Goal: Task Accomplishment & Management: Complete application form

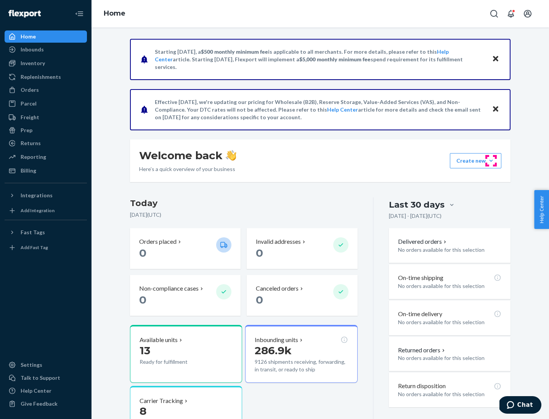
click at [491, 161] on button "Create new Create new inbound Create new order Create new product" at bounding box center [475, 160] width 51 height 15
click at [46, 50] on div "Inbounds" at bounding box center [45, 49] width 81 height 11
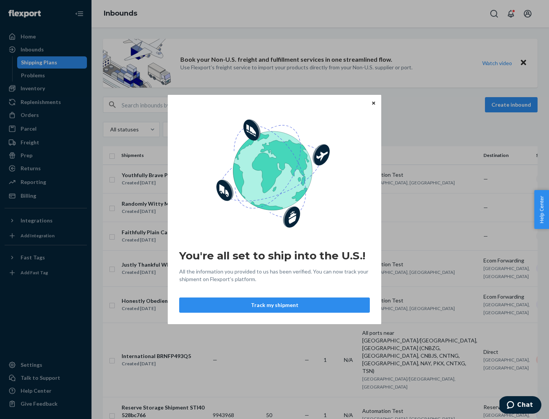
click at [512, 105] on div "You're all set to ship into the U.S.! All the information you provided to us ha…" at bounding box center [274, 209] width 549 height 419
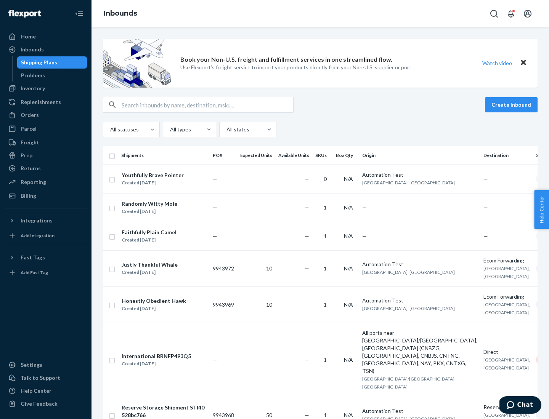
click at [512, 105] on button "Create inbound" at bounding box center [511, 104] width 53 height 15
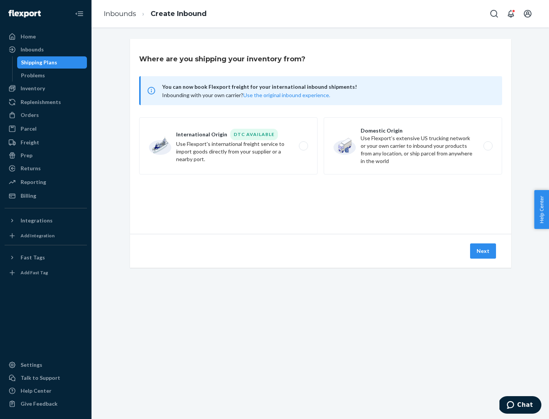
click at [413, 146] on label "Domestic Origin Use Flexport’s extensive US trucking network or your own carrie…" at bounding box center [412, 145] width 178 height 57
click at [487, 146] on input "Domestic Origin Use Flexport’s extensive US trucking network or your own carrie…" at bounding box center [489, 146] width 5 height 5
radio input "true"
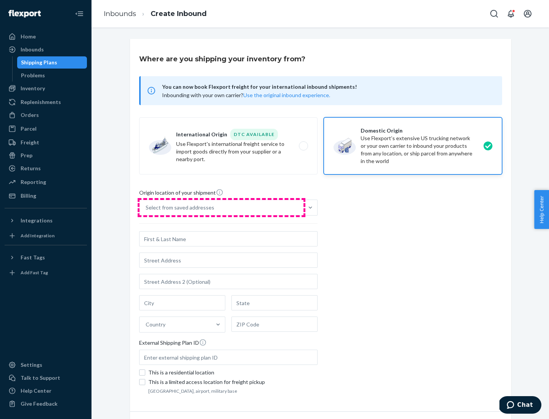
click at [221, 208] on div "Select from saved addresses" at bounding box center [221, 207] width 164 height 15
click at [146, 208] on input "Select from saved addresses" at bounding box center [146, 208] width 1 height 8
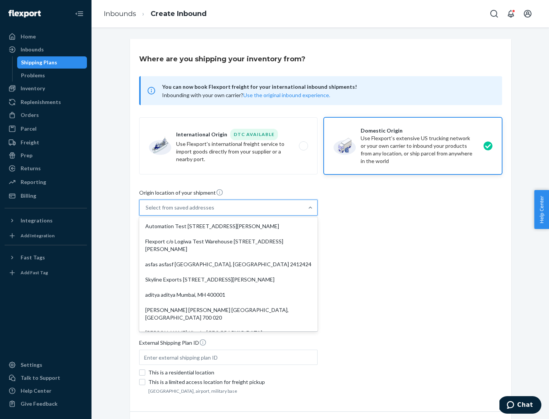
scroll to position [3, 0]
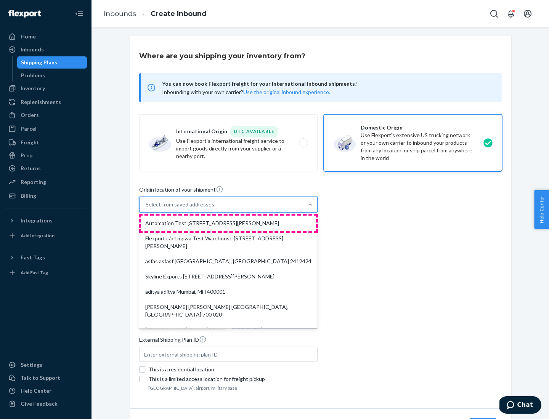
click at [228, 223] on div "Automation Test [STREET_ADDRESS][PERSON_NAME]" at bounding box center [228, 223] width 175 height 15
click at [146, 208] on input "option Automation Test [STREET_ADDRESS][PERSON_NAME]. 9 results available. Use …" at bounding box center [146, 205] width 1 height 8
type input "Automation Test"
type input "9th Floor"
type input "[GEOGRAPHIC_DATA]"
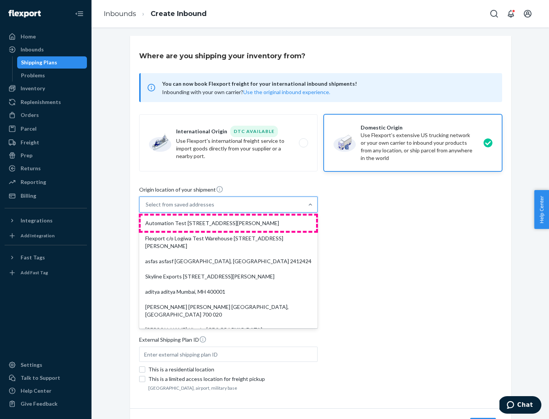
type input "CA"
type input "94104"
type input "[STREET_ADDRESS][PERSON_NAME]"
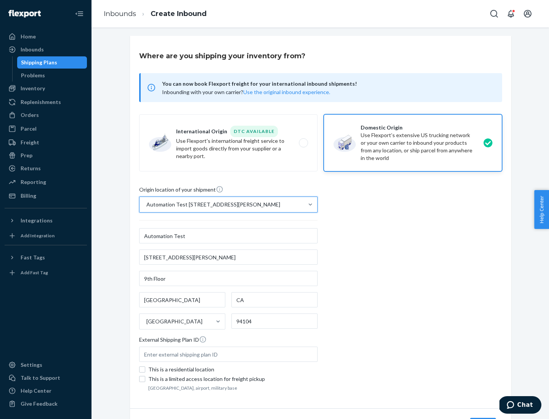
scroll to position [45, 0]
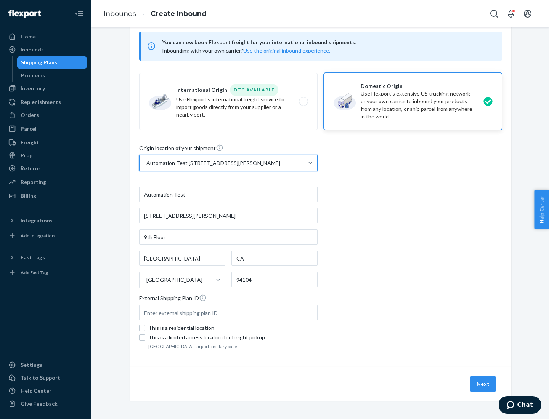
click at [483, 384] on button "Next" at bounding box center [483, 383] width 26 height 15
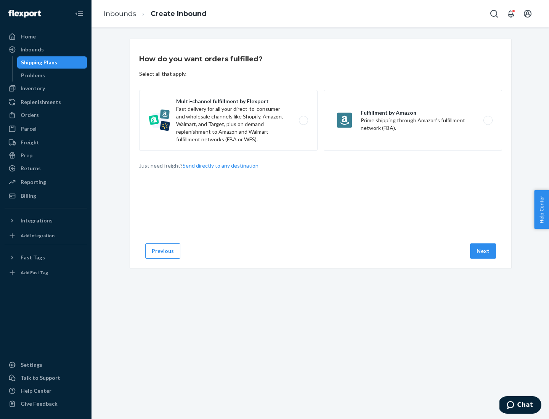
click at [228, 120] on label "Multi-channel fulfillment by Flexport Fast delivery for all your direct-to-cons…" at bounding box center [228, 120] width 178 height 61
click at [303, 120] on input "Multi-channel fulfillment by Flexport Fast delivery for all your direct-to-cons…" at bounding box center [305, 120] width 5 height 5
radio input "true"
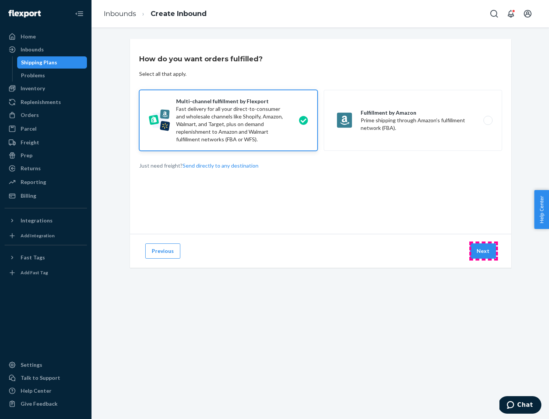
click at [483, 251] on button "Next" at bounding box center [483, 250] width 26 height 15
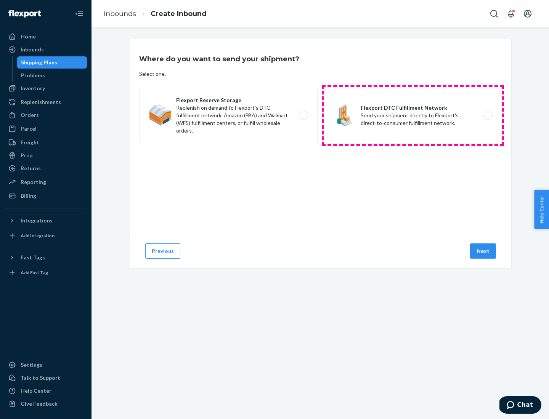
click at [413, 115] on label "Flexport DTC Fulfillment Network Send your shipment directly to Flexport's dire…" at bounding box center [412, 115] width 178 height 57
click at [487, 115] on input "Flexport DTC Fulfillment Network Send your shipment directly to Flexport's dire…" at bounding box center [489, 115] width 5 height 5
radio input "true"
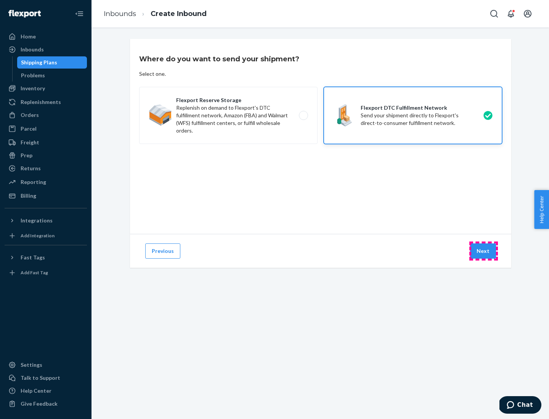
click at [483, 251] on button "Next" at bounding box center [483, 250] width 26 height 15
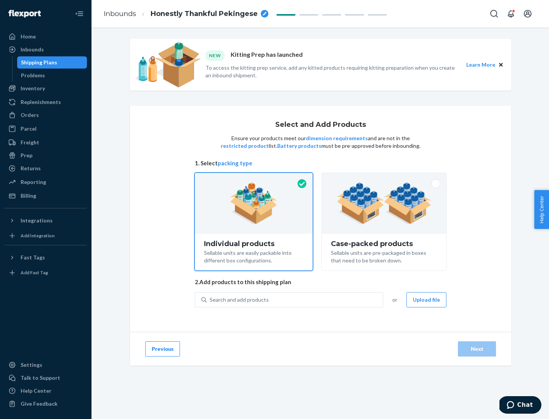
click at [295, 299] on div "Search and add products" at bounding box center [295, 300] width 176 height 14
click at [210, 299] on input "Search and add products" at bounding box center [210, 300] width 1 height 8
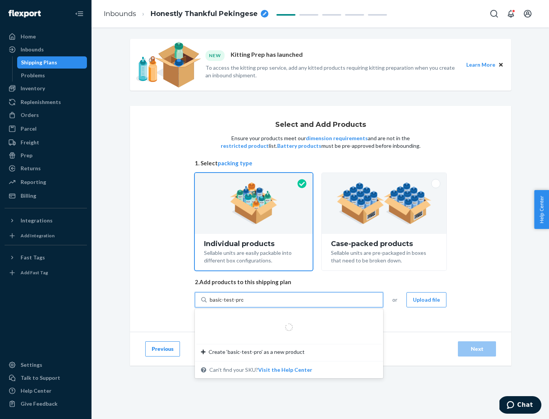
type input "basic-test-product-1"
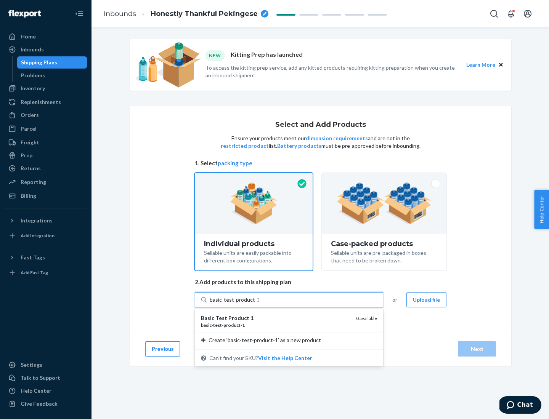
click at [275, 325] on div "basic - test - product - 1" at bounding box center [275, 325] width 149 height 6
click at [258, 304] on input "basic-test-product-1" at bounding box center [234, 300] width 49 height 8
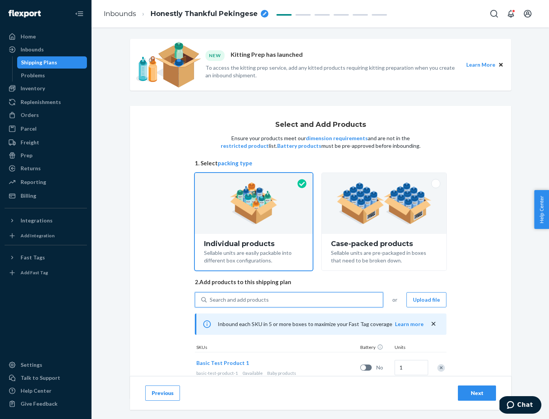
scroll to position [22, 0]
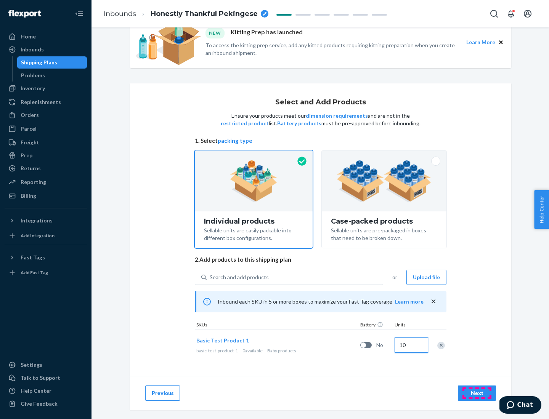
type input "10"
click at [477, 393] on div "Next" at bounding box center [476, 393] width 25 height 8
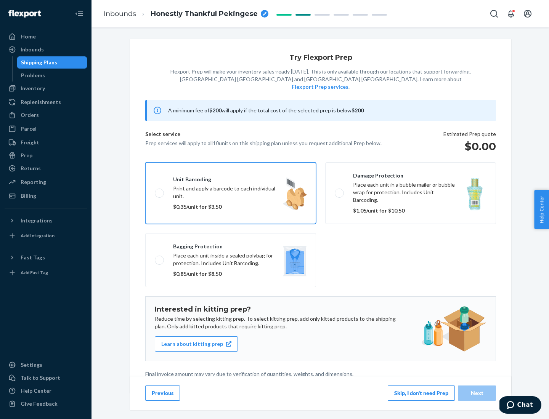
click at [155, 191] on input "Unit barcoding Print and apply a barcode to each individual unit. $0.35/unit fo…" at bounding box center [157, 193] width 5 height 5
checkbox input "true"
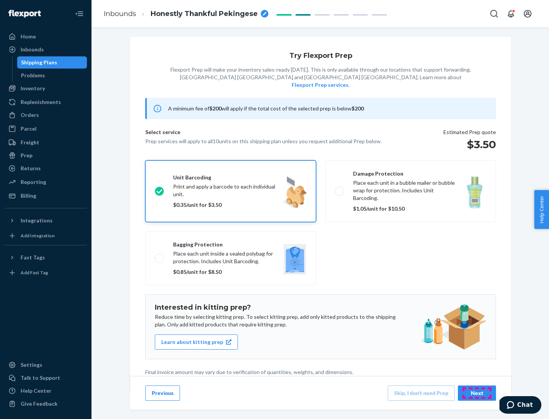
click at [477, 393] on div "Next" at bounding box center [476, 393] width 25 height 8
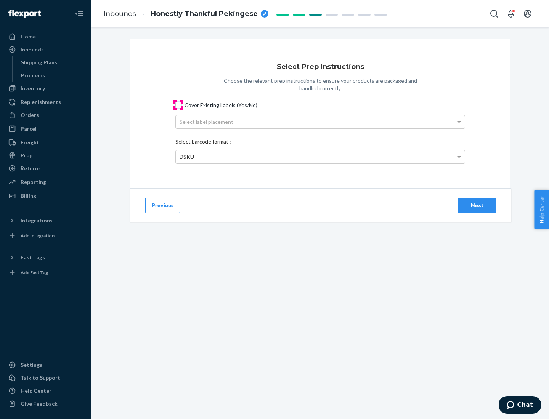
click at [178, 105] on input "Cover Existing Labels (Yes/No)" at bounding box center [178, 105] width 6 height 6
checkbox input "true"
click at [477, 205] on div "Next" at bounding box center [476, 206] width 25 height 8
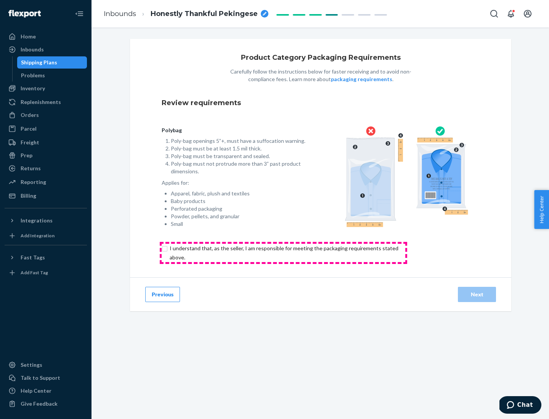
click at [283, 253] on input "checkbox" at bounding box center [288, 253] width 253 height 18
checkbox input "true"
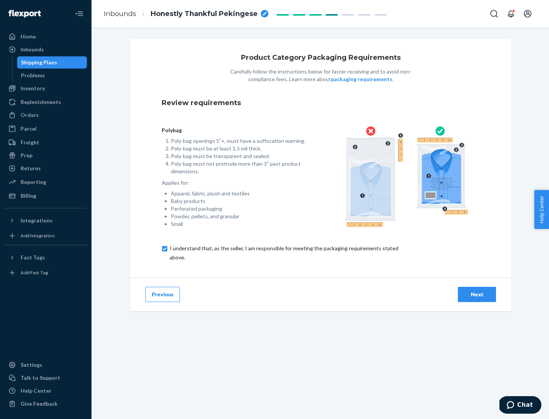
click at [477, 294] on div "Next" at bounding box center [476, 295] width 25 height 8
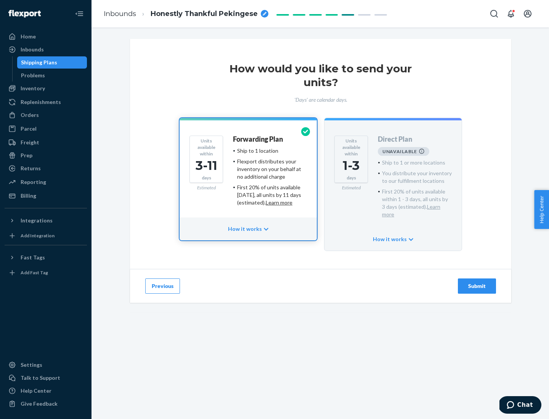
click at [258, 139] on h4 "Forwarding Plan" at bounding box center [258, 140] width 50 height 8
click at [477, 282] on div "Submit" at bounding box center [476, 286] width 25 height 8
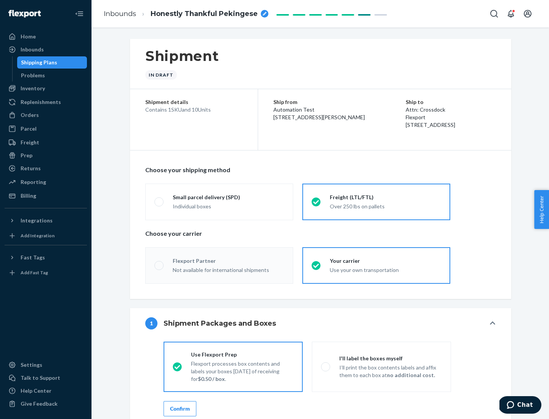
radio input "true"
radio input "false"
radio input "true"
radio input "false"
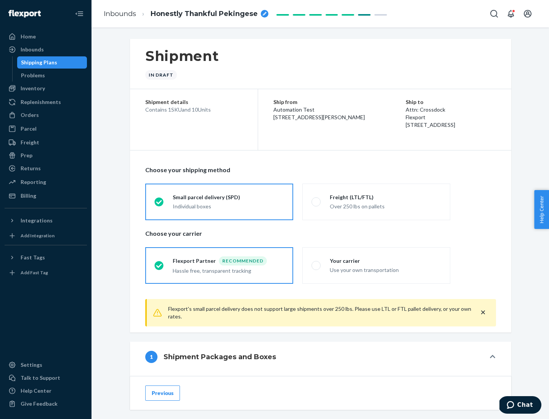
click at [228, 206] on div "Individual boxes" at bounding box center [228, 207] width 111 height 8
click at [159, 204] on input "Small parcel delivery (SPD) Individual boxes" at bounding box center [156, 201] width 5 height 5
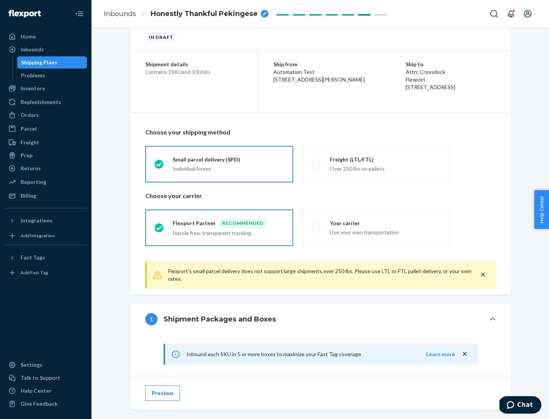
click at [228, 223] on div "Recommended" at bounding box center [243, 223] width 48 height 9
click at [159, 225] on input "Flexport Partner Recommended Hassle free, transparent tracking" at bounding box center [156, 227] width 5 height 5
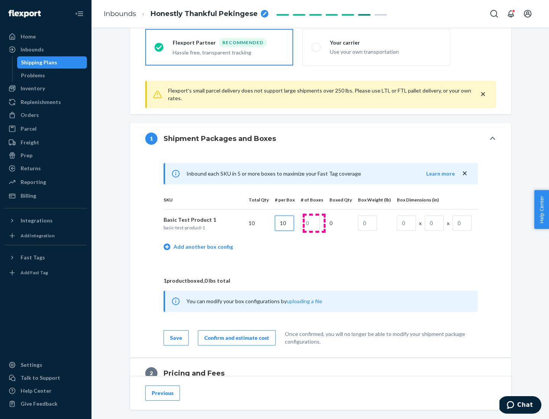
type input "10"
type input "1"
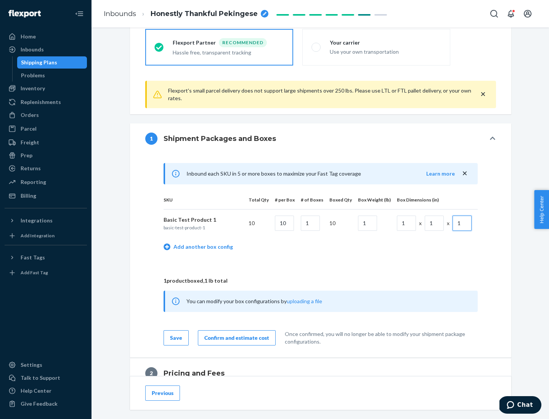
scroll to position [333, 0]
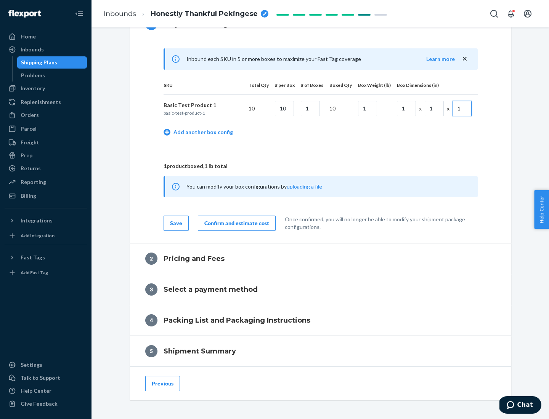
type input "1"
click at [235, 223] on div "Confirm and estimate cost" at bounding box center [236, 223] width 65 height 8
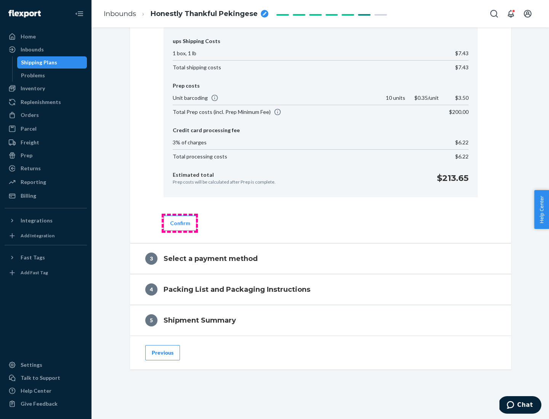
click at [179, 223] on button "Confirm" at bounding box center [179, 223] width 33 height 15
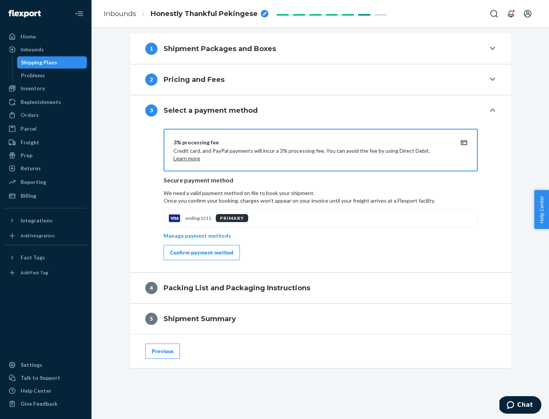
click at [201, 253] on div "Confirm payment method" at bounding box center [201, 253] width 63 height 8
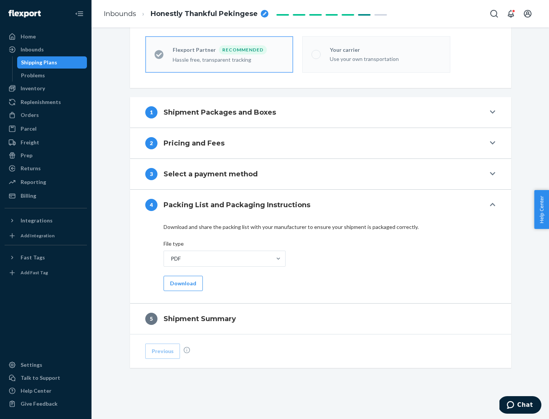
scroll to position [211, 0]
click at [182, 283] on button "Download" at bounding box center [182, 283] width 39 height 15
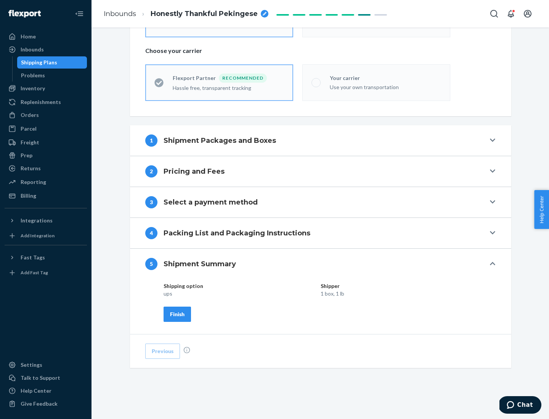
click at [177, 314] on div "Finish" at bounding box center [177, 315] width 14 height 8
